Goal: Find specific page/section: Find specific page/section

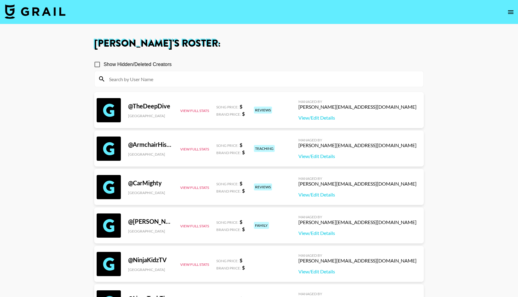
click at [162, 80] on input at bounding box center [262, 79] width 314 height 10
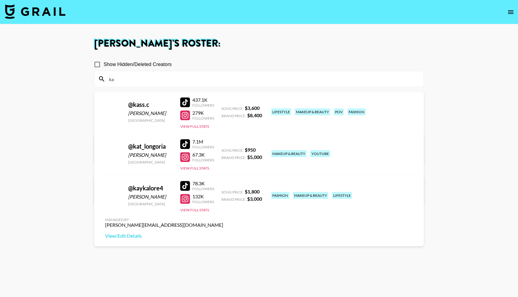
type input "k"
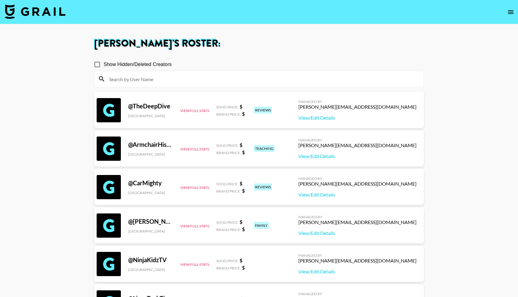
click at [117, 80] on input at bounding box center [262, 79] width 314 height 10
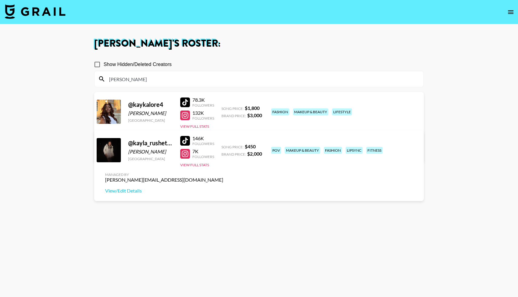
click at [243, 42] on h1 "[PERSON_NAME] 's Roster:" at bounding box center [258, 44] width 329 height 10
click at [121, 78] on input "[PERSON_NAME]" at bounding box center [262, 79] width 314 height 10
type input "k"
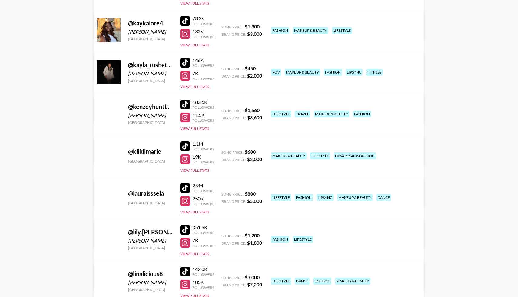
scroll to position [2444, 0]
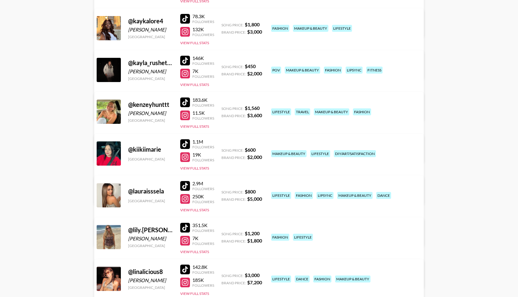
click at [441, 51] on main "[PERSON_NAME] 's Roster: Show Hidden/Deleted Creators @ iambriancoro [PERSON_NA…" at bounding box center [259, 161] width 518 height 5162
